Goal: Navigation & Orientation: Find specific page/section

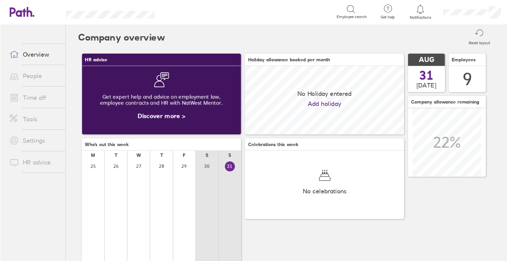
scroll to position [60, 138]
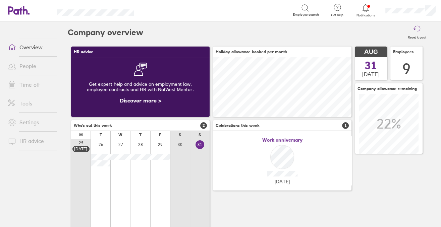
click at [277, 156] on div "Work anniversary [DATE]" at bounding box center [282, 160] width 138 height 49
click at [277, 138] on span "Work anniversary" at bounding box center [282, 139] width 40 height 5
click at [252, 125] on span "Celebrations this week" at bounding box center [237, 125] width 44 height 5
click at [282, 161] on div "Work anniversary [DATE]" at bounding box center [282, 160] width 138 height 49
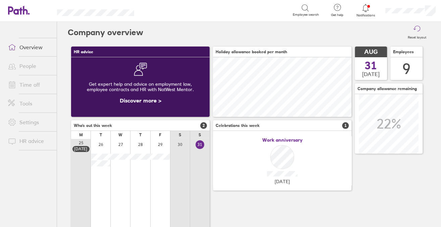
click at [35, 77] on li "Time off" at bounding box center [28, 84] width 57 height 19
click at [36, 84] on link "Time off" at bounding box center [30, 84] width 54 height 13
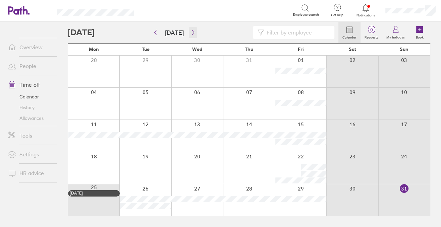
click at [194, 36] on button "button" at bounding box center [193, 32] width 8 height 11
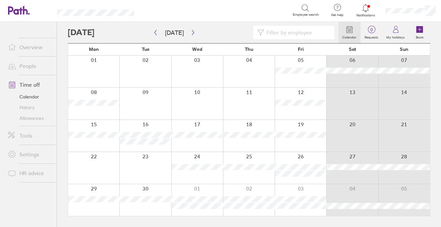
click at [33, 120] on link "Allowances" at bounding box center [30, 118] width 54 height 11
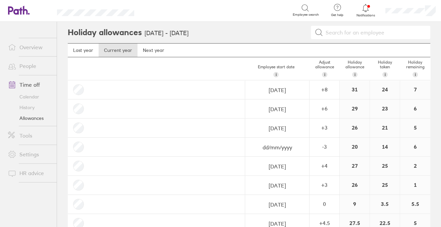
click at [42, 92] on link "Calendar" at bounding box center [30, 96] width 54 height 11
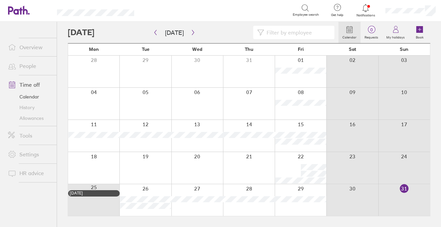
click at [193, 33] on icon "button" at bounding box center [192, 32] width 5 height 5
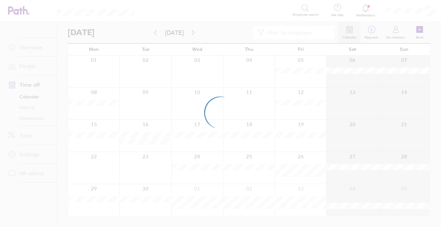
click at [193, 33] on div at bounding box center [220, 113] width 441 height 227
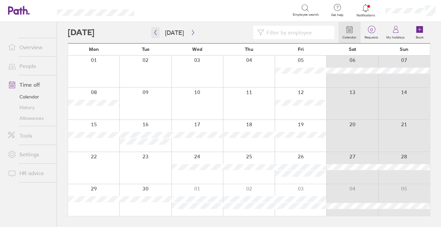
click at [153, 30] on icon "button" at bounding box center [155, 32] width 5 height 5
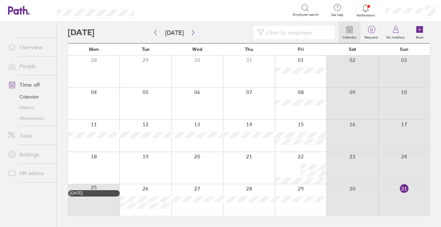
click at [32, 135] on link "Tools" at bounding box center [30, 135] width 54 height 13
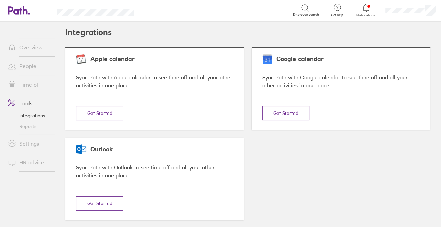
click at [40, 87] on link "Time off" at bounding box center [30, 84] width 54 height 13
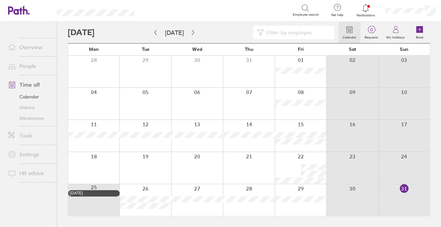
click at [37, 67] on link "People" at bounding box center [30, 65] width 54 height 13
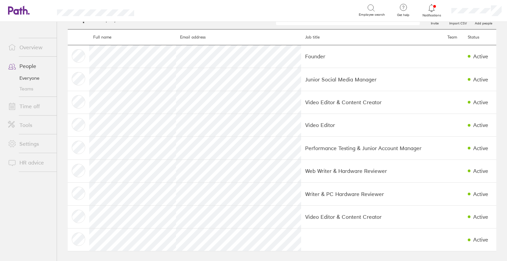
scroll to position [14, 0]
